Goal: Task Accomplishment & Management: Complete application form

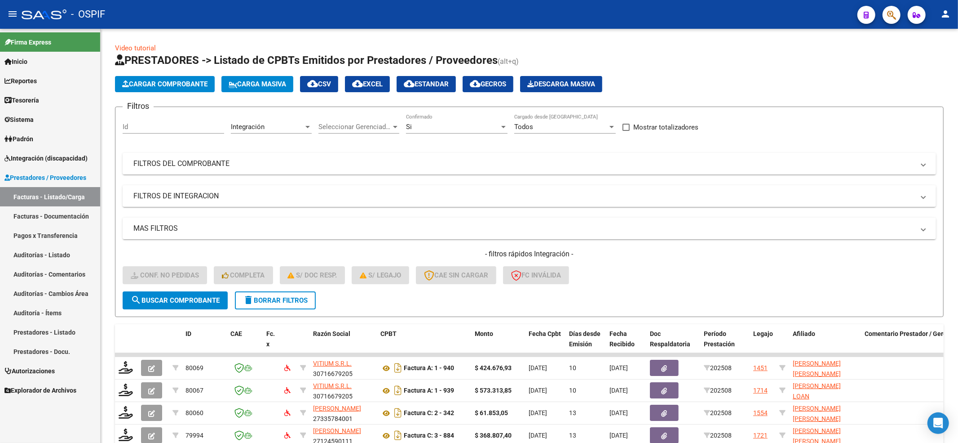
scroll to position [201, 0]
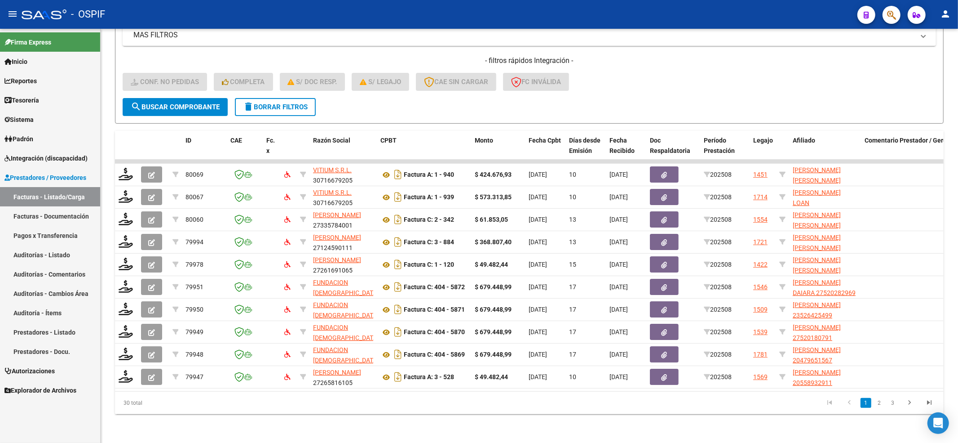
click at [4, 158] on icon at bounding box center [7, 158] width 6 height 6
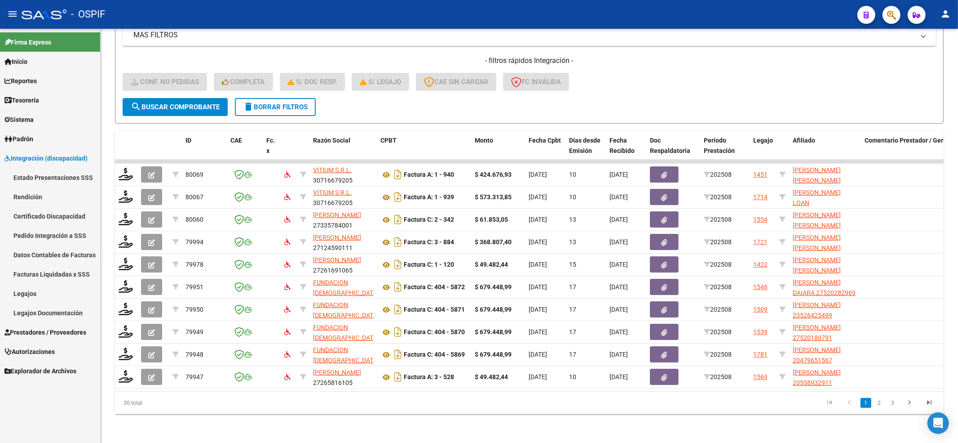
click at [30, 285] on link "Legajos" at bounding box center [50, 292] width 100 height 19
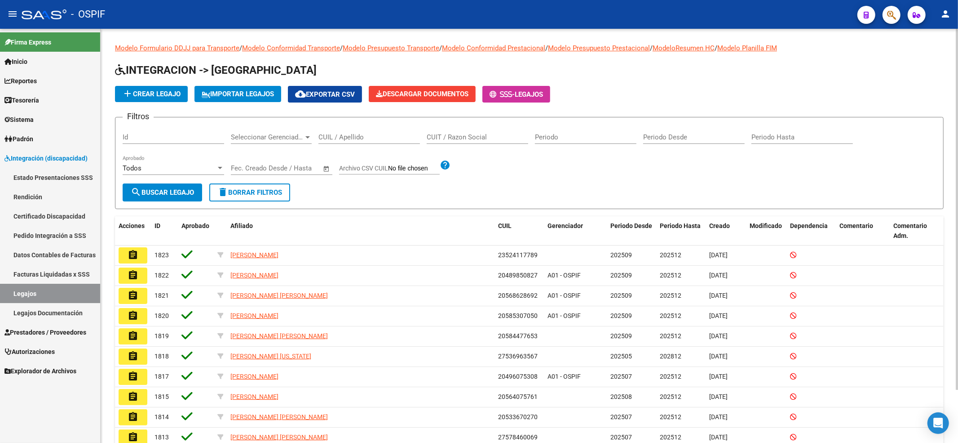
click at [366, 133] on input "CUIL / Apellido" at bounding box center [370, 137] width 102 height 8
paste input "20521897148"
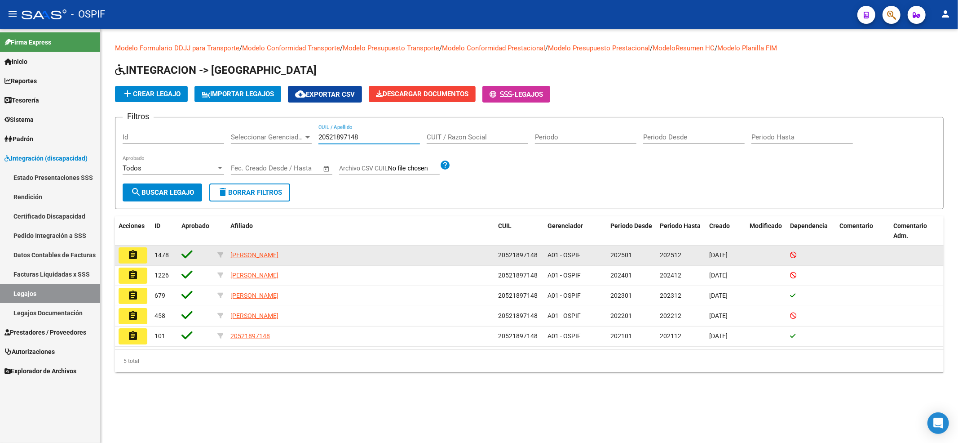
type input "20521897148"
click at [127, 262] on button "assignment" at bounding box center [133, 255] width 29 height 16
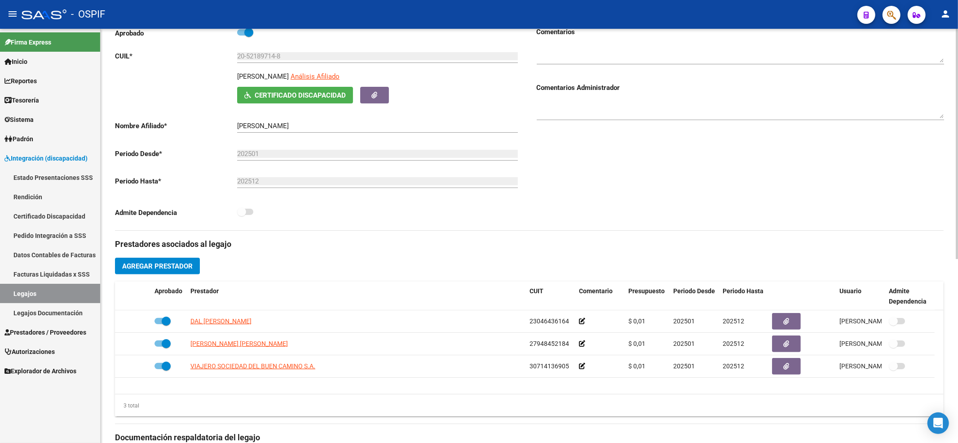
scroll to position [120, 0]
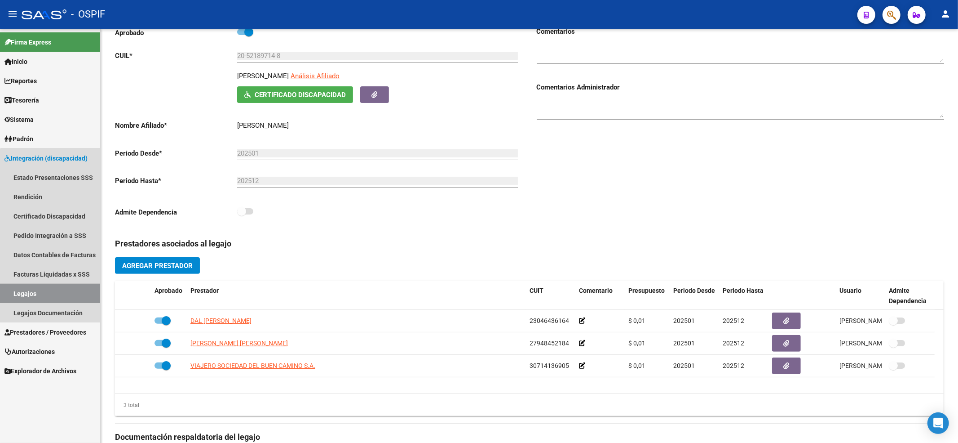
click at [69, 292] on link "Legajos" at bounding box center [50, 292] width 100 height 19
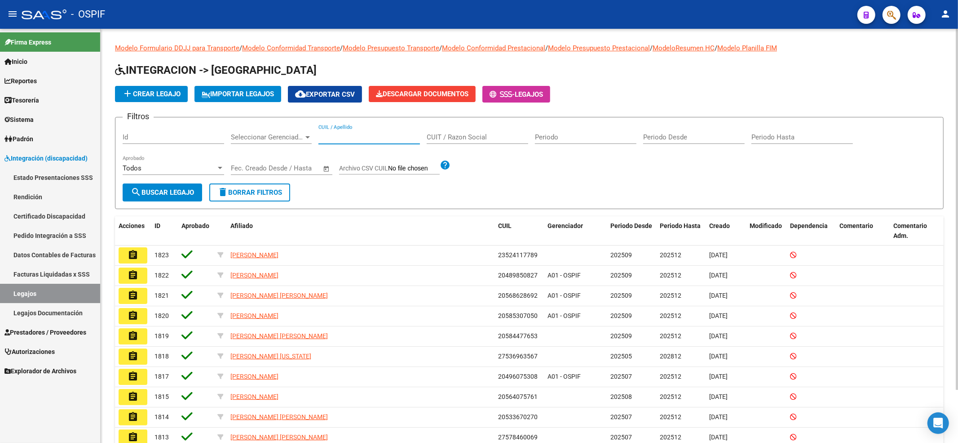
click at [389, 133] on input "CUIL / Apellido" at bounding box center [370, 137] width 102 height 8
paste input "20521897148"
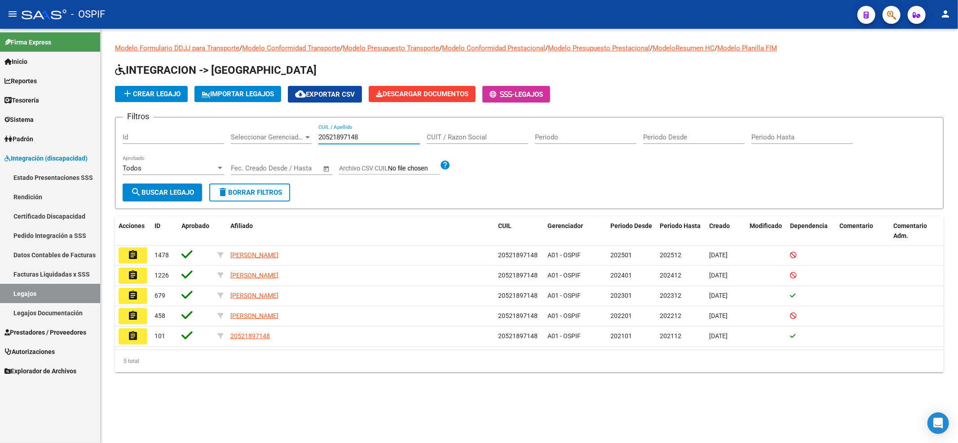
drag, startPoint x: 389, startPoint y: 134, endPoint x: 379, endPoint y: 148, distance: 17.2
click at [262, 136] on div "Filtros Id Seleccionar Gerenciador Seleccionar Gerenciador 20521897148 CUIL / A…" at bounding box center [530, 153] width 814 height 59
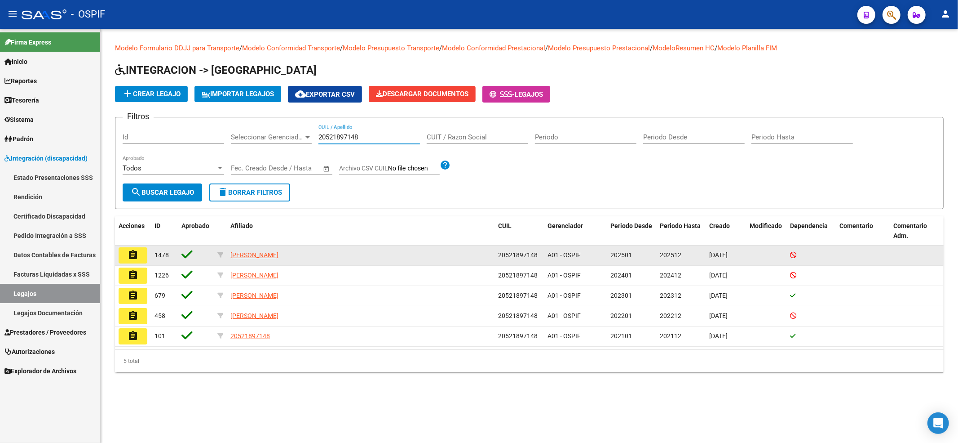
click at [315, 253] on div "[PERSON_NAME]" at bounding box center [360, 255] width 261 height 10
drag, startPoint x: 317, startPoint y: 250, endPoint x: 241, endPoint y: 254, distance: 75.6
click at [218, 256] on div "assignment 1478 [PERSON_NAME] 20521897148 A01 - OSPIF 202501 202512 [DATE]" at bounding box center [529, 255] width 829 height 20
copy div "[PERSON_NAME]"
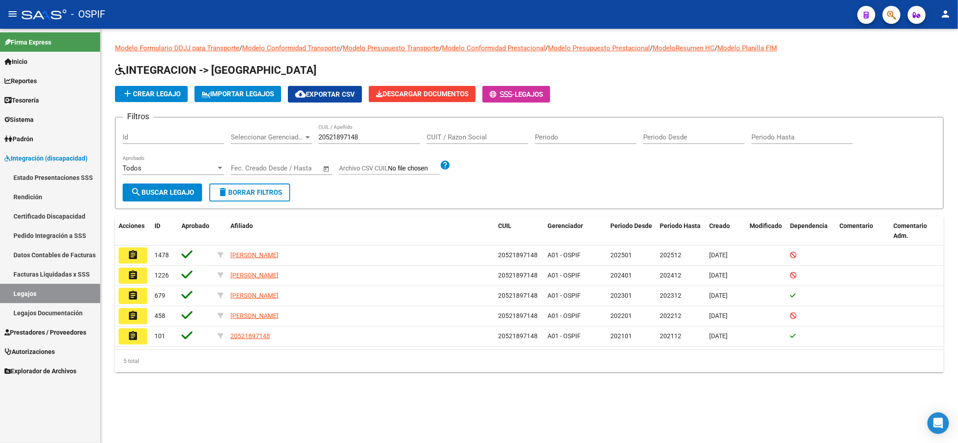
drag, startPoint x: 371, startPoint y: 138, endPoint x: 0, endPoint y: 42, distance: 383.3
click at [0, 127] on mat-sidenav-container "Firma Express Inicio Calendario SSS Instructivos Contacto OS Reportes Egresos D…" at bounding box center [479, 236] width 958 height 414
paste input "34529520"
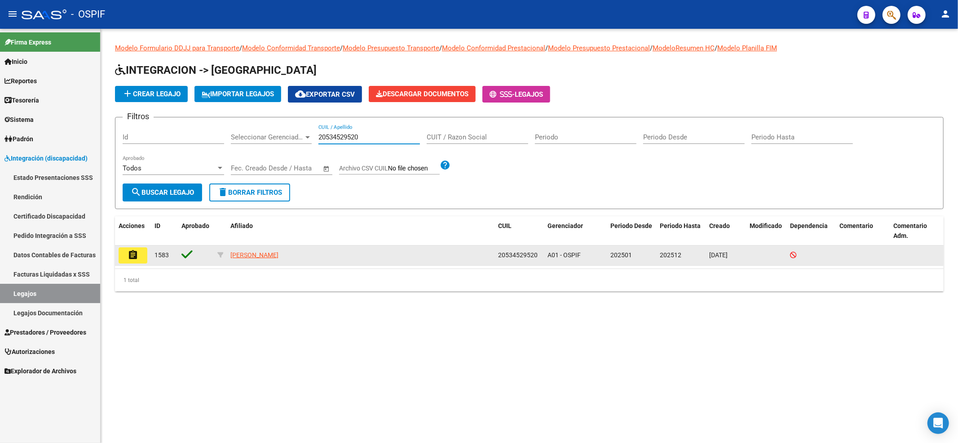
type input "20534529520"
click at [122, 257] on button "assignment" at bounding box center [133, 255] width 29 height 16
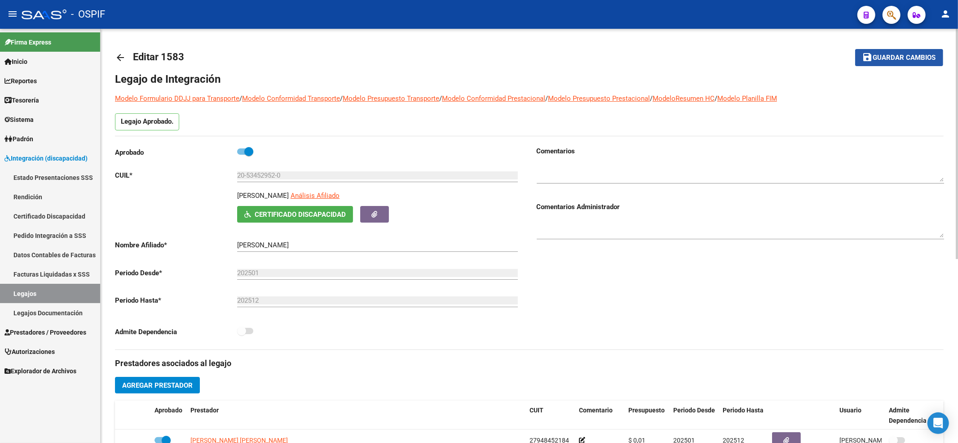
click at [899, 65] on button "save Guardar cambios" at bounding box center [899, 57] width 88 height 17
click at [29, 292] on link "Legajos" at bounding box center [50, 292] width 100 height 19
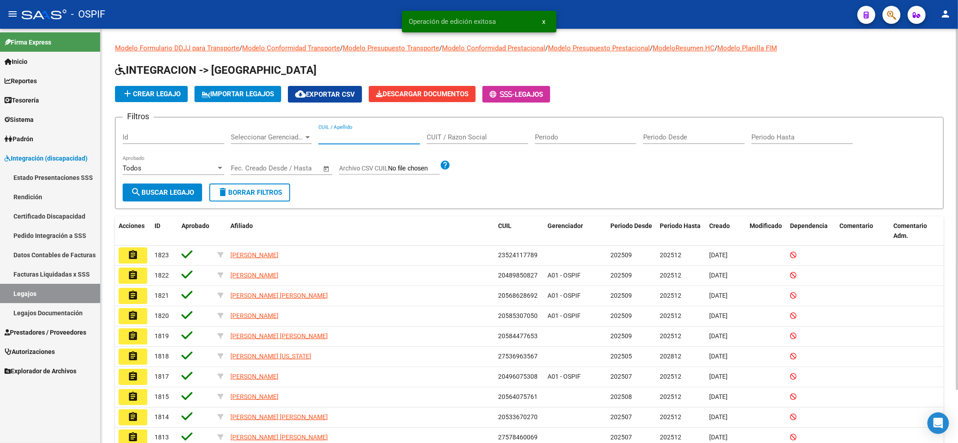
click at [342, 139] on input "CUIL / Apellido" at bounding box center [370, 137] width 102 height 8
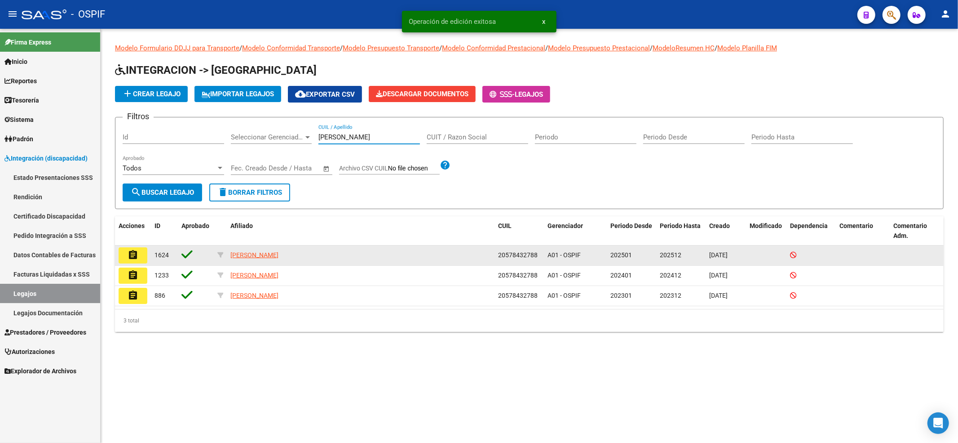
type input "[PERSON_NAME]"
click at [126, 247] on button "assignment" at bounding box center [133, 255] width 29 height 16
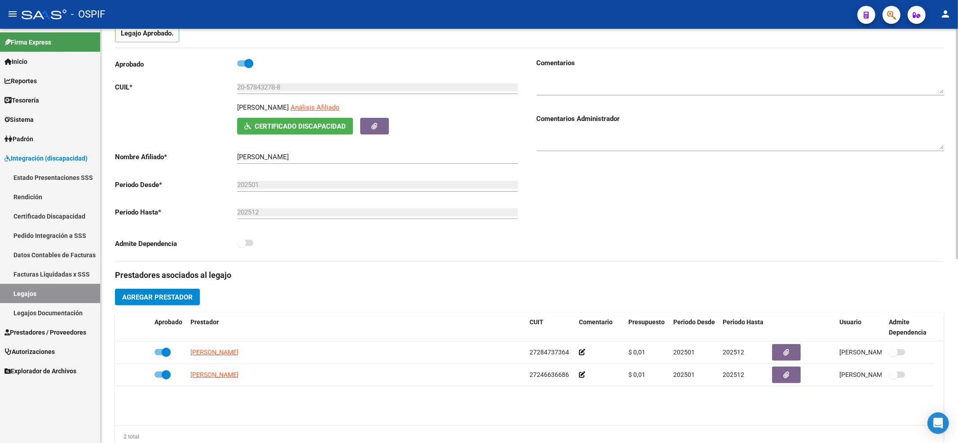
scroll to position [60, 0]
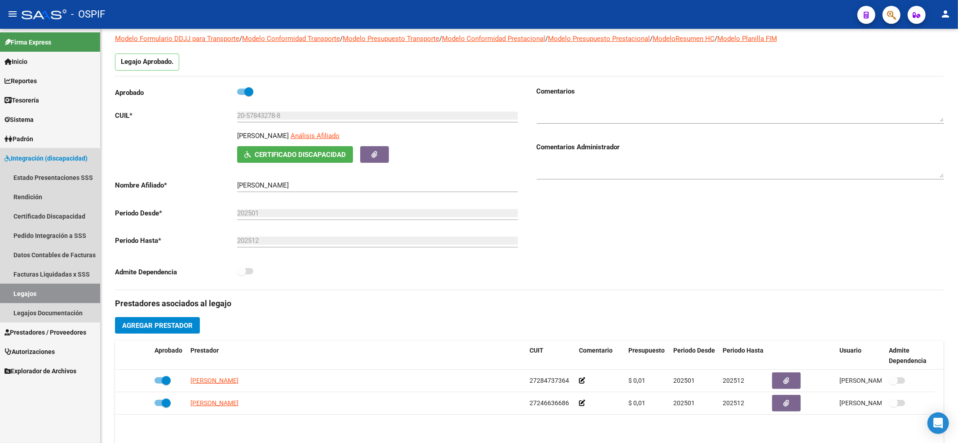
click at [49, 288] on link "Legajos" at bounding box center [50, 292] width 100 height 19
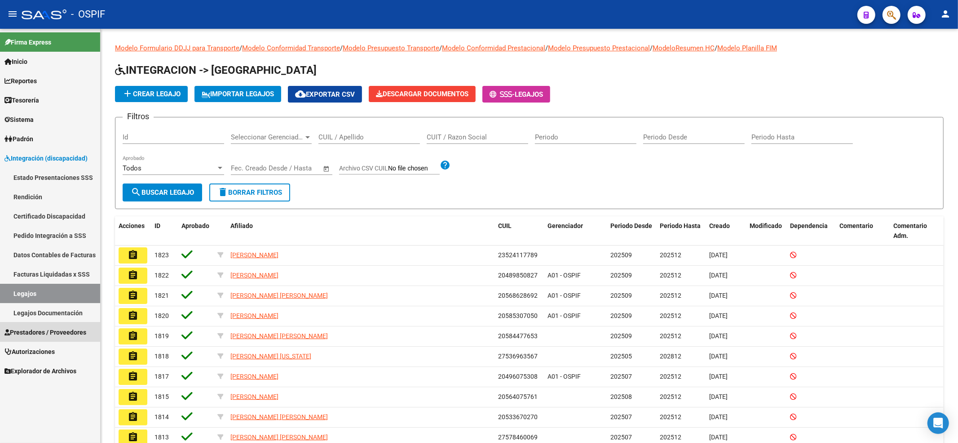
click at [35, 323] on link "Prestadores / Proveedores" at bounding box center [50, 331] width 100 height 19
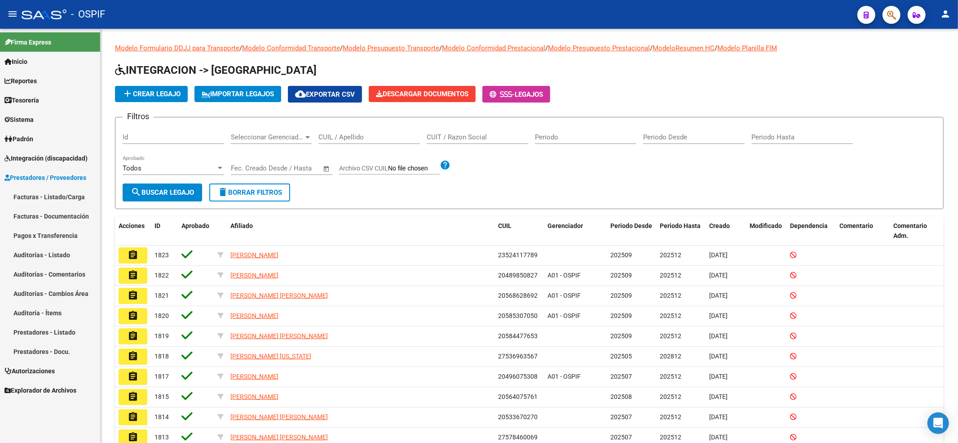
click at [54, 182] on span "Prestadores / Proveedores" at bounding box center [45, 178] width 82 height 10
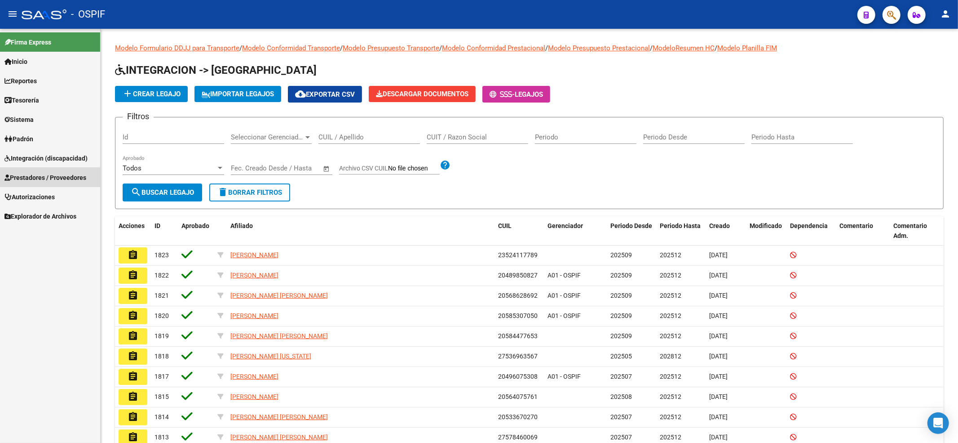
click at [52, 191] on link "Facturas - Listado/Carga" at bounding box center [50, 196] width 100 height 19
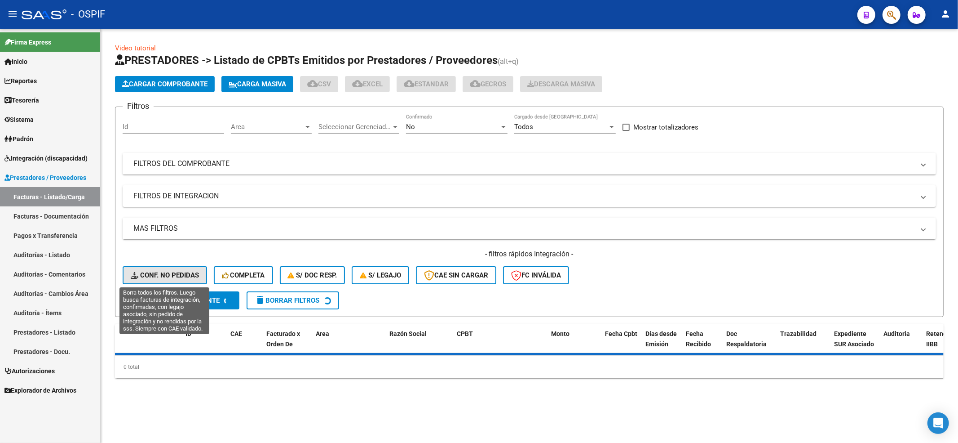
click at [136, 272] on icon at bounding box center [135, 275] width 9 height 7
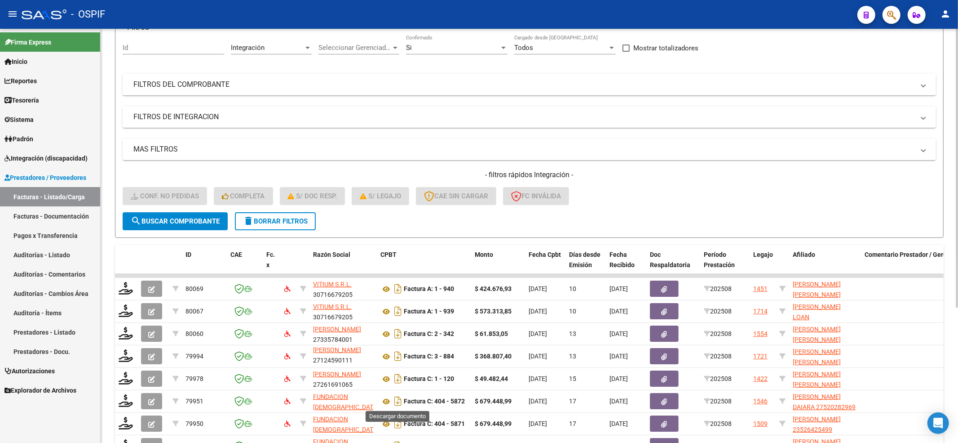
scroll to position [201, 0]
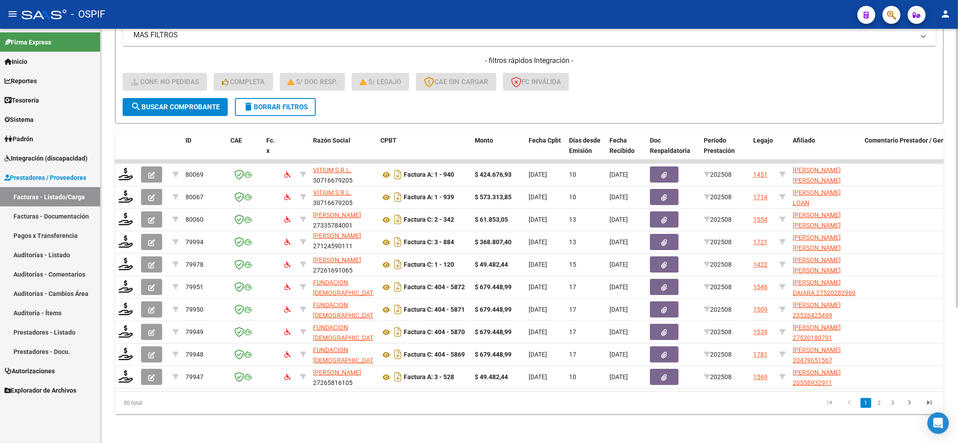
click at [177, 88] on div "- filtros rápidos Integración - Conf. no pedidas Completa S/ Doc Resp. S/ legaj…" at bounding box center [530, 77] width 814 height 42
click at [175, 98] on button "search Buscar Comprobante" at bounding box center [175, 107] width 105 height 18
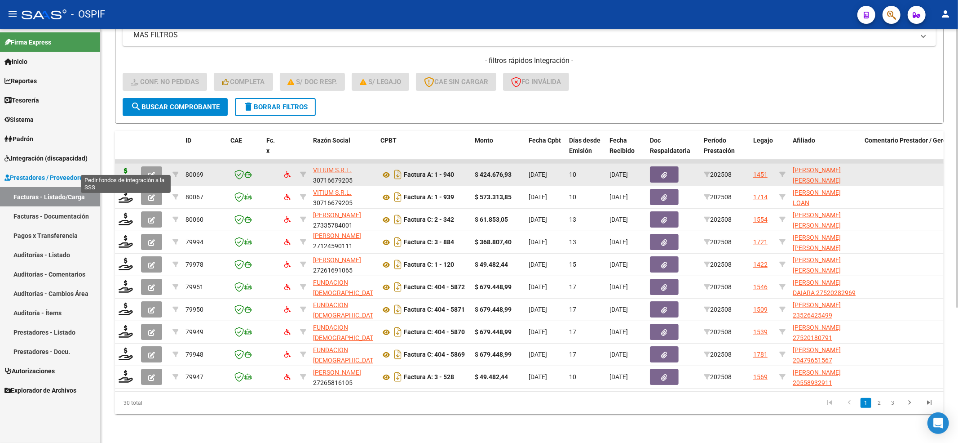
click at [128, 168] on icon at bounding box center [126, 174] width 14 height 13
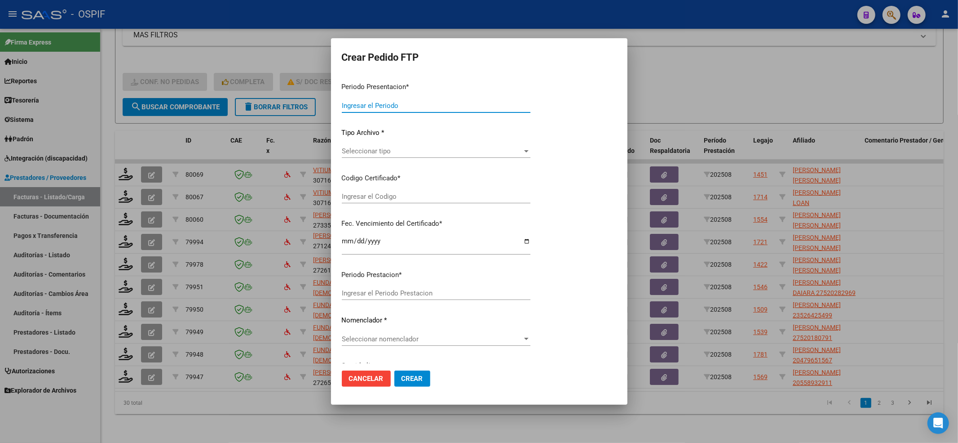
type input "202508"
type input "$ 424.676,93"
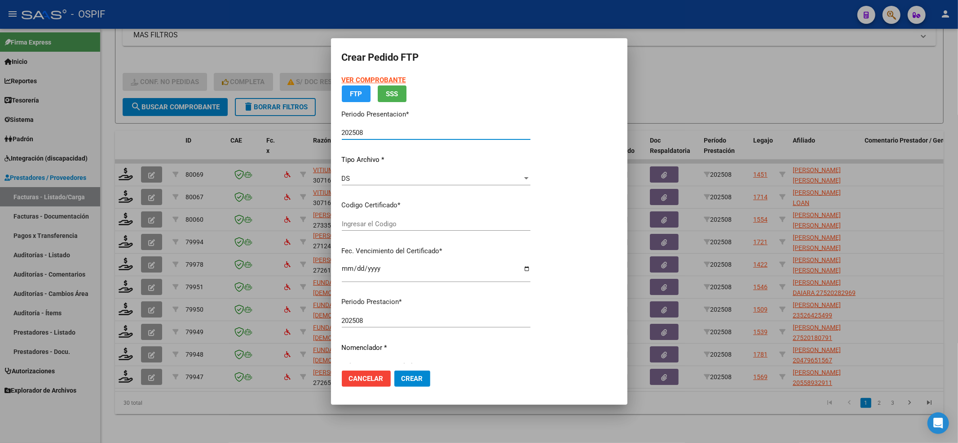
type input "020005398648420221104-20271104-BS-427"
type input "[DATE]"
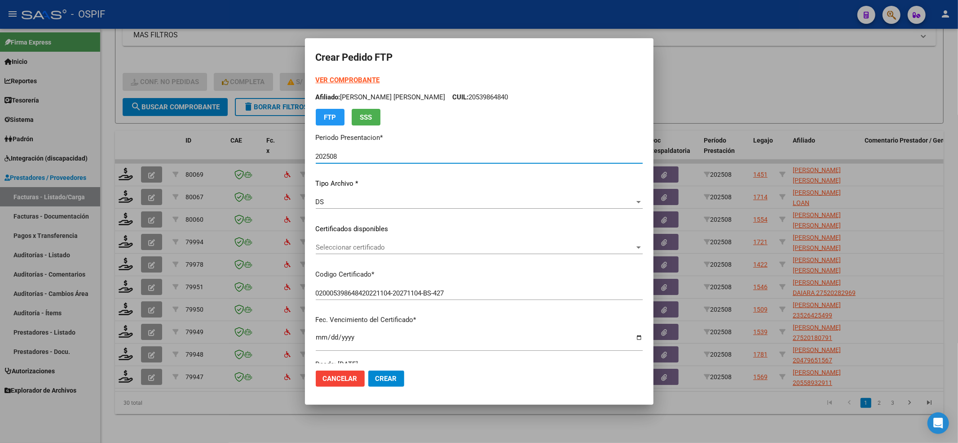
click at [324, 77] on strong "VER COMPROBANTE" at bounding box center [348, 80] width 64 height 8
click at [374, 246] on span "Seleccionar certificado" at bounding box center [475, 247] width 319 height 8
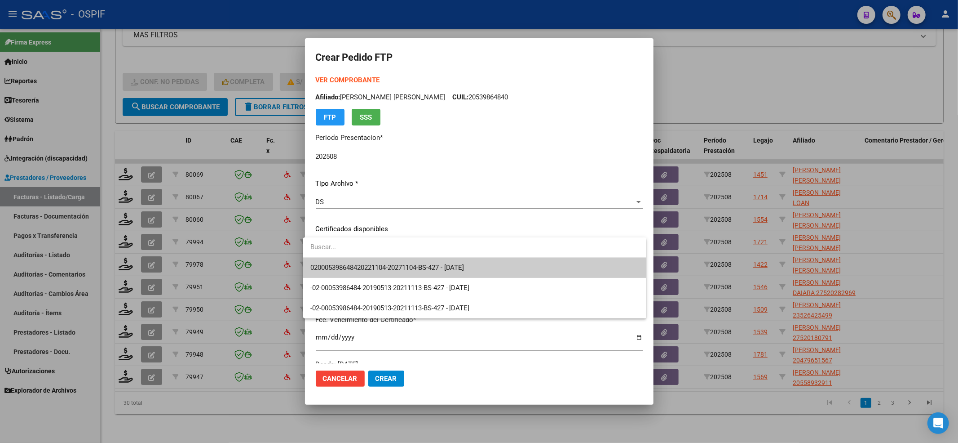
click at [346, 264] on span "020005398648420221104-20271104-BS-427 - [DATE]" at bounding box center [387, 267] width 154 height 8
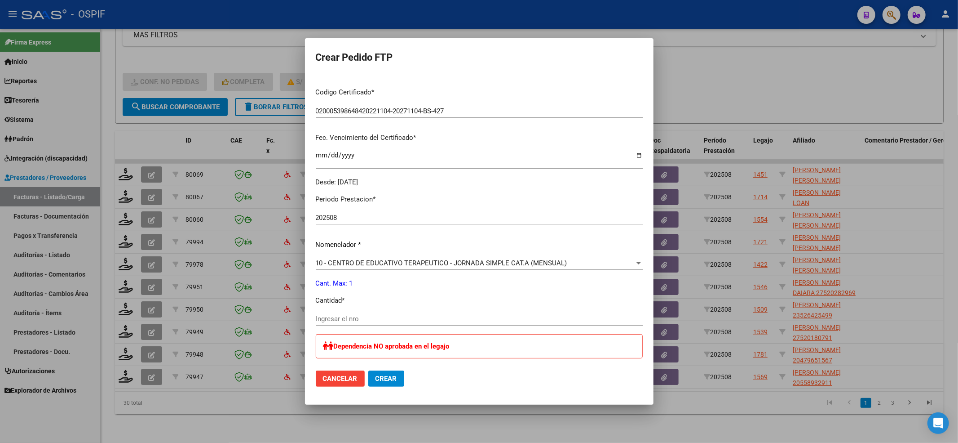
scroll to position [239, 0]
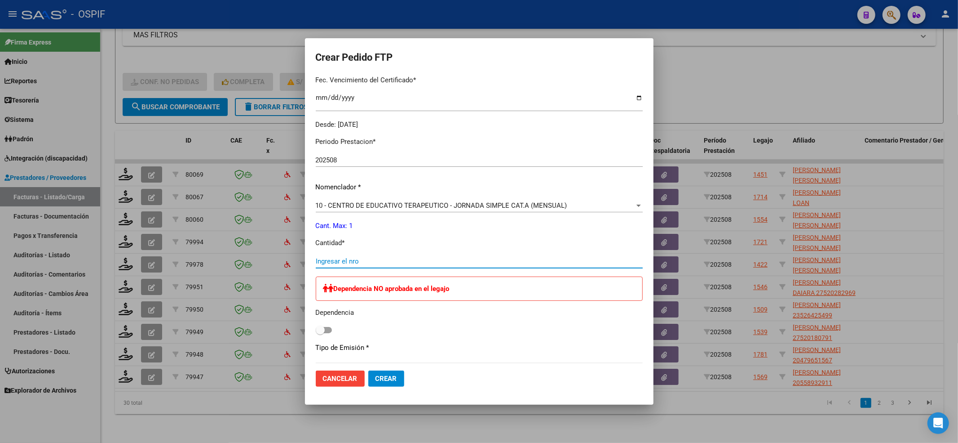
click at [338, 257] on input "Ingresar el nro" at bounding box center [479, 261] width 327 height 8
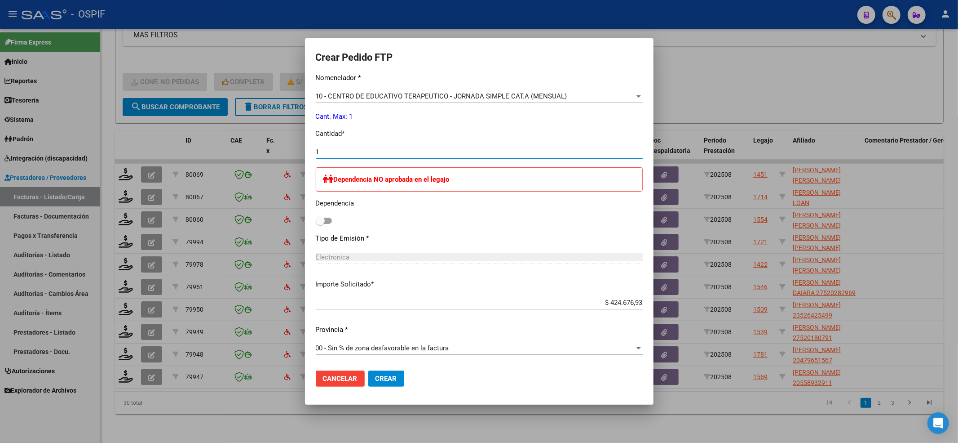
type input "1"
click at [381, 380] on span "Crear" at bounding box center [387, 378] width 22 height 8
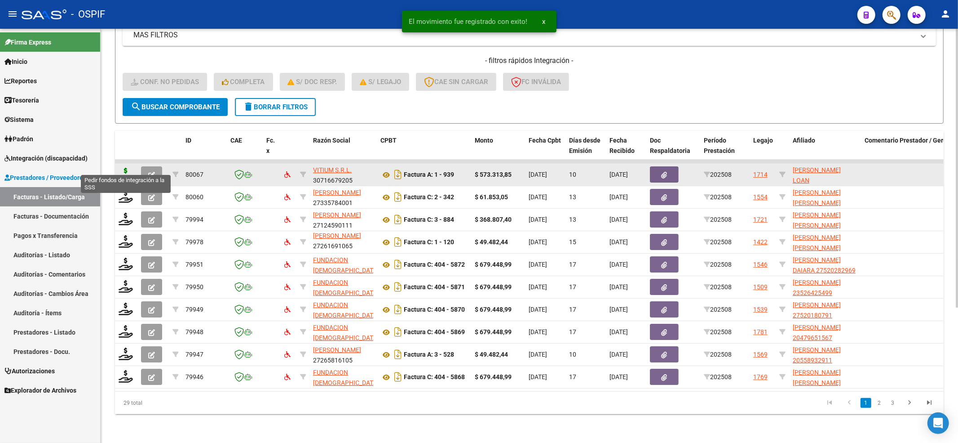
click at [127, 168] on icon at bounding box center [126, 174] width 14 height 13
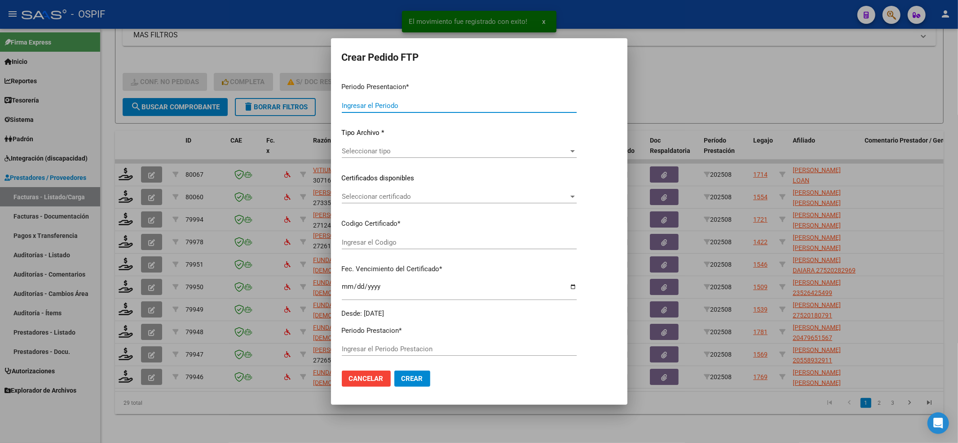
type input "202508"
type input "$ 573.313,85"
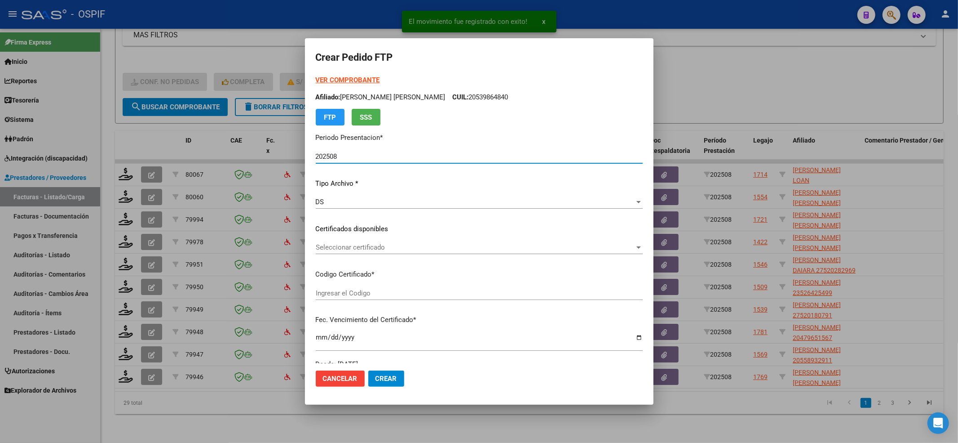
type input "02-00056283776-20191015-20221015-BS-427"
type input "[DATE]"
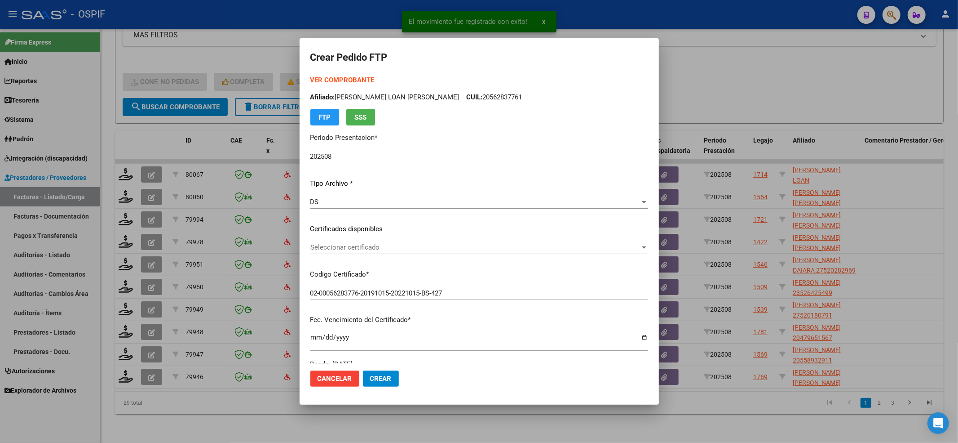
click at [513, 239] on div "VER COMPROBANTE ARCA Padrón Afiliado: [PERSON_NAME] LOAN [PERSON_NAME] CUIL: 20…" at bounding box center [479, 222] width 338 height 294
click at [508, 244] on span "Seleccionar certificado" at bounding box center [475, 247] width 330 height 8
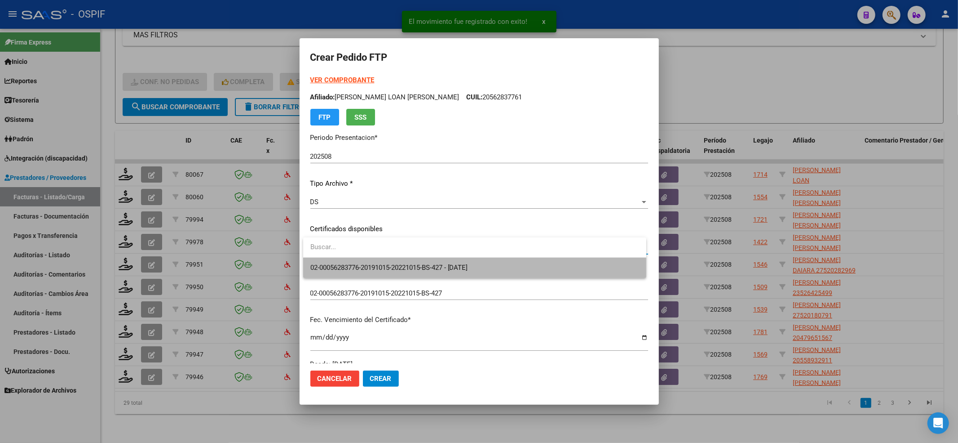
click at [487, 259] on span "02-00056283776-20191015-20221015-BS-427 - [DATE]" at bounding box center [474, 267] width 329 height 20
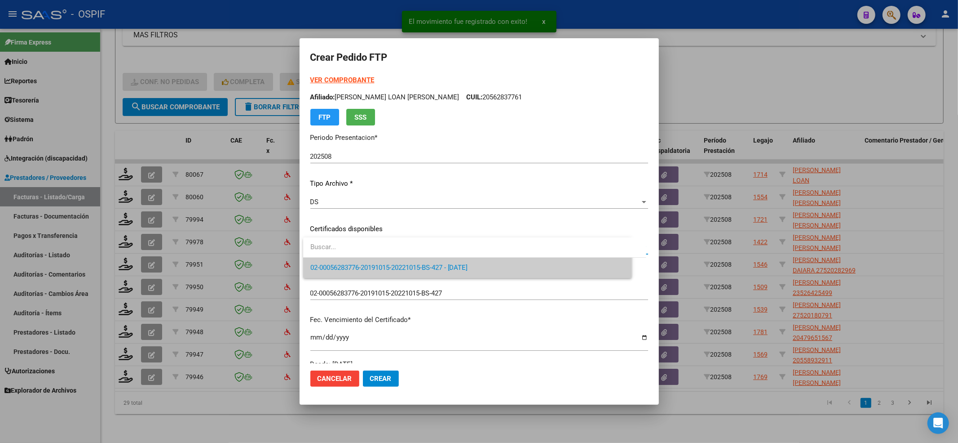
scroll to position [239, 0]
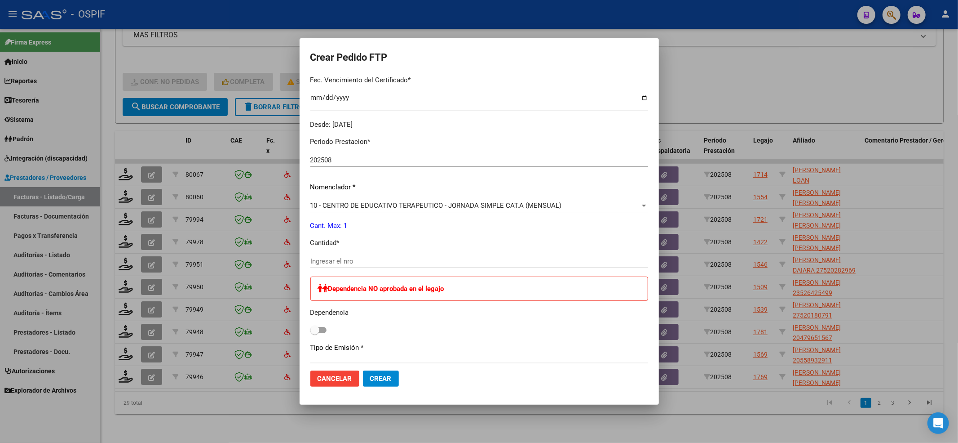
click at [408, 272] on div "Ingresar el nro" at bounding box center [479, 265] width 338 height 22
click at [403, 263] on input "Ingresar el nro" at bounding box center [479, 261] width 338 height 8
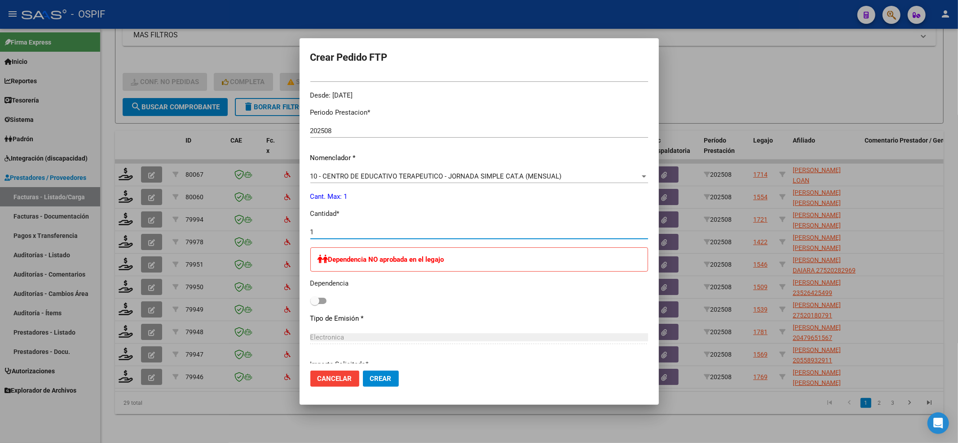
scroll to position [349, 0]
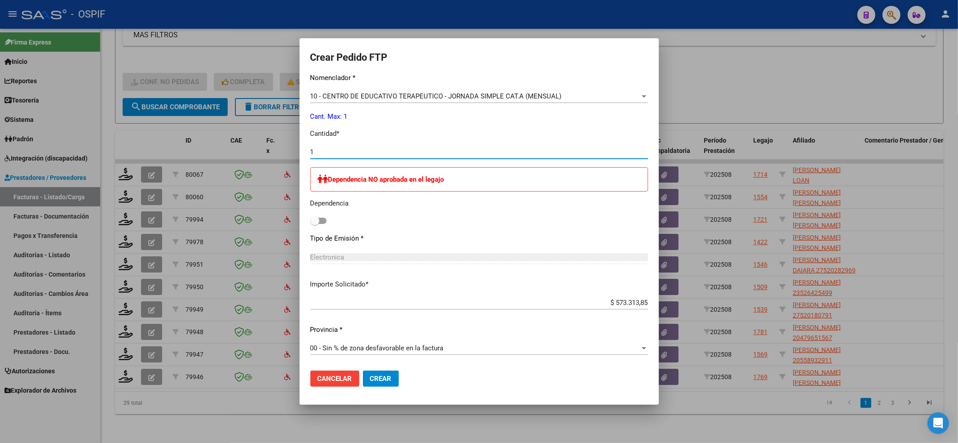
type input "1"
click at [382, 376] on span "Crear" at bounding box center [381, 378] width 22 height 8
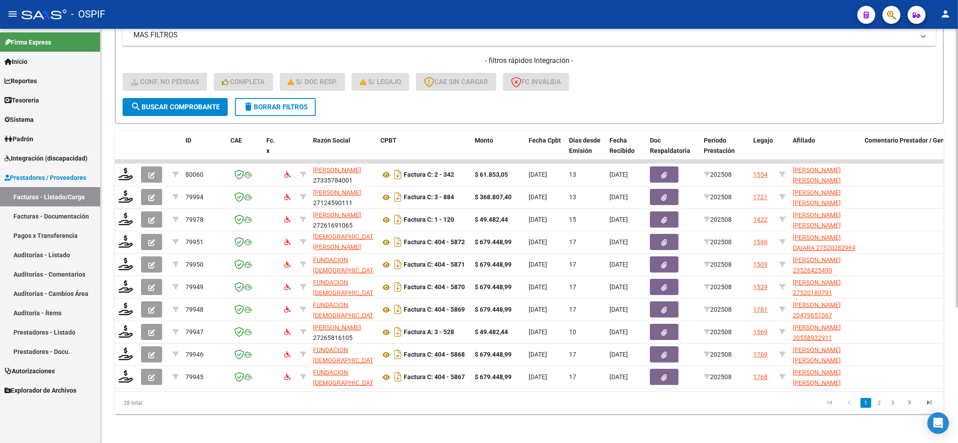
click at [215, 105] on button "search Buscar Comprobante" at bounding box center [175, 107] width 105 height 18
